Goal: Find specific page/section: Find specific page/section

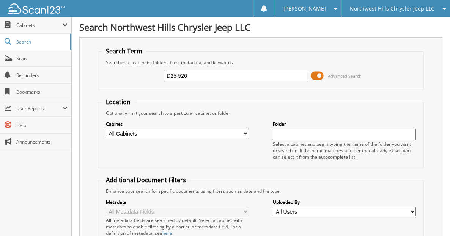
type input "D25-526"
drag, startPoint x: 188, startPoint y: 79, endPoint x: 169, endPoint y: 83, distance: 19.7
click at [169, 82] on input "D25-526" at bounding box center [235, 75] width 143 height 11
type input "Dt25-595"
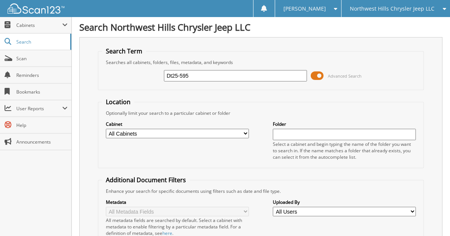
click at [241, 236] on html "[PERSON_NAME] Settings Logout Northwest Hills Chrysler Jeep LLC Northwest Hills…" at bounding box center [225, 192] width 450 height 384
click at [41, 28] on span "Cabinets" at bounding box center [39, 25] width 46 height 6
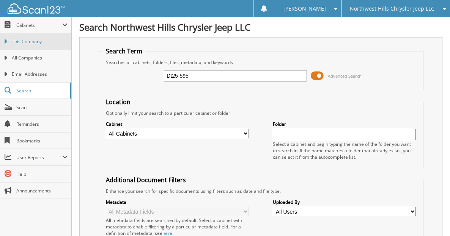
click at [41, 40] on span "This Company" at bounding box center [40, 41] width 56 height 7
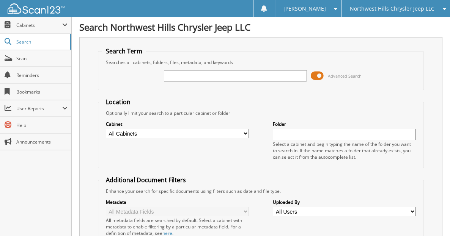
click at [206, 80] on input "text" at bounding box center [235, 75] width 143 height 11
type input "ck diff"
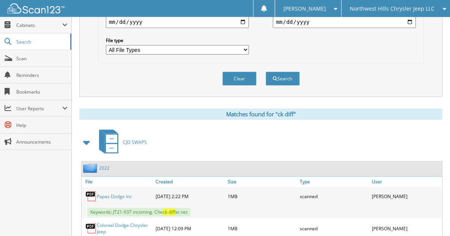
scroll to position [277, 0]
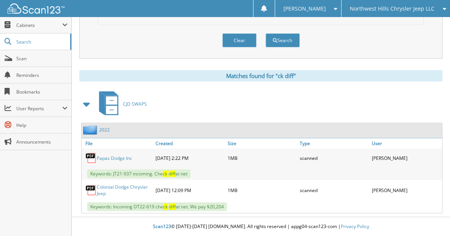
click at [104, 131] on link "2022" at bounding box center [104, 130] width 11 height 6
